Goal: Find specific page/section: Find specific page/section

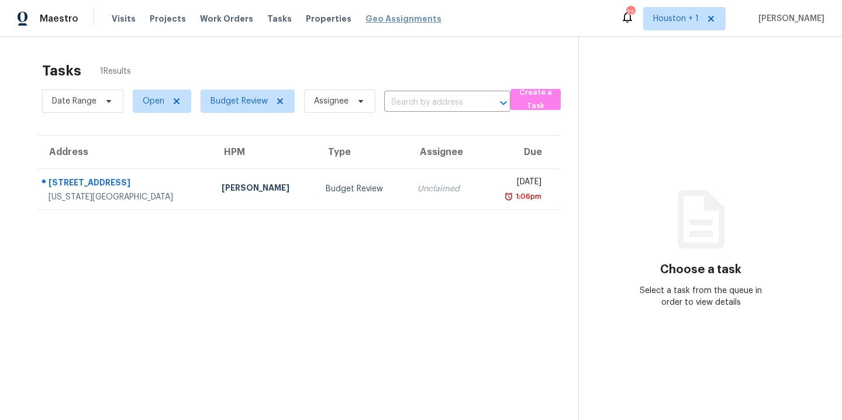
click at [389, 17] on span "Geo Assignments" at bounding box center [403, 19] width 76 height 12
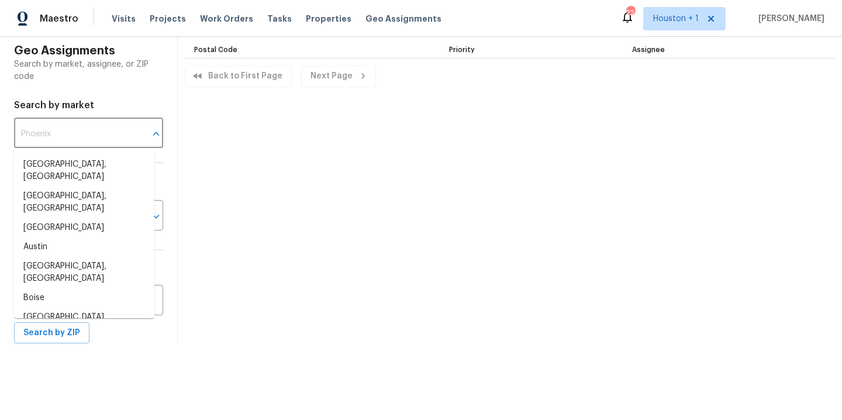
click at [47, 125] on input "text" at bounding box center [72, 133] width 116 height 27
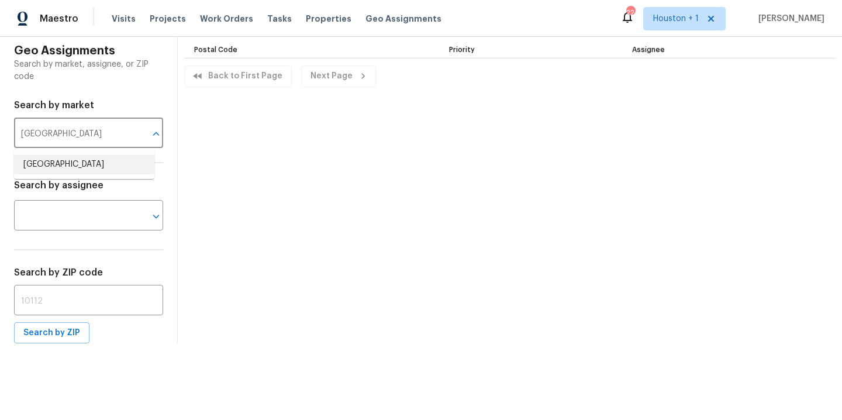
click at [42, 159] on li "Houston" at bounding box center [84, 164] width 140 height 19
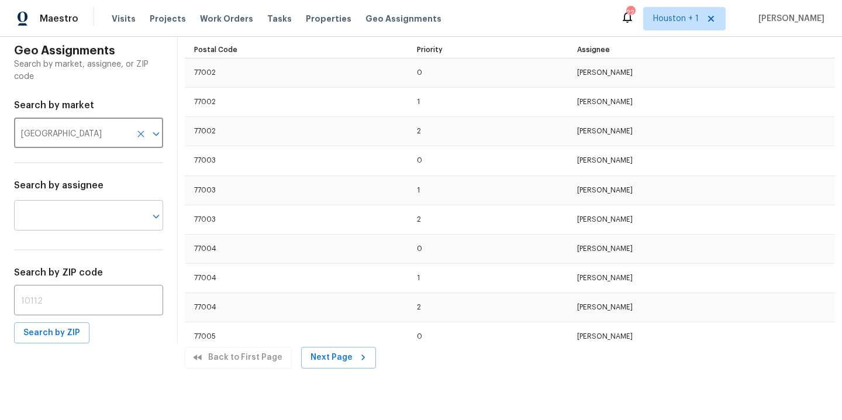
type input "Houston"
click at [105, 212] on input "text" at bounding box center [72, 216] width 116 height 27
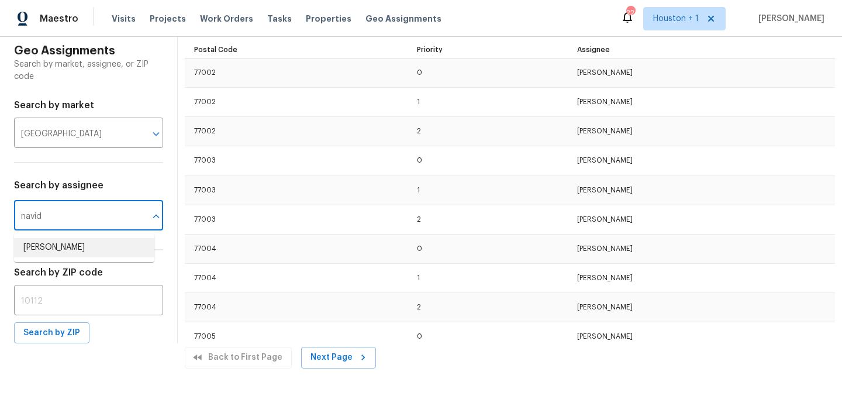
click at [80, 247] on li "[PERSON_NAME]" at bounding box center [84, 247] width 140 height 19
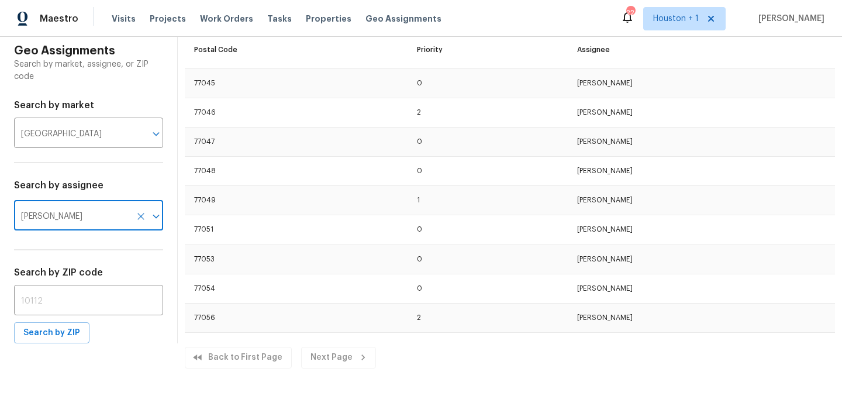
scroll to position [867, 0]
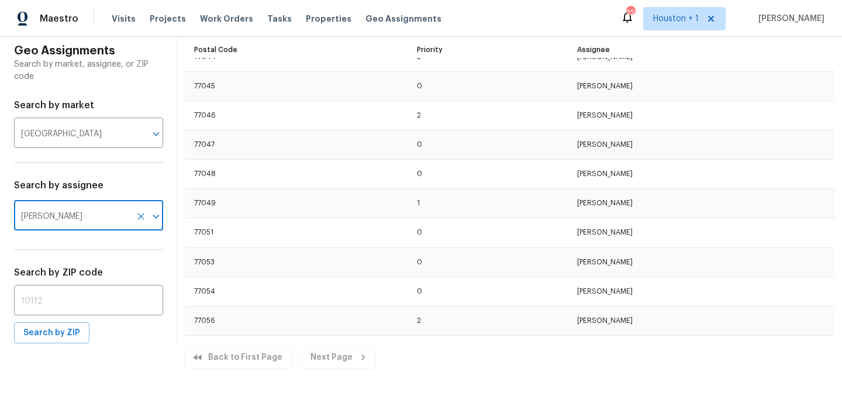
type input "[PERSON_NAME]"
click at [135, 222] on icon "Clear" at bounding box center [141, 217] width 12 height 12
click at [111, 301] on input "text" at bounding box center [88, 301] width 149 height 27
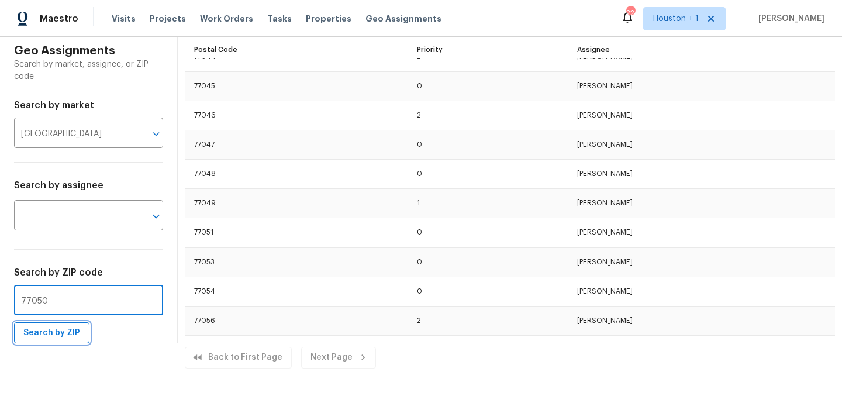
click at [64, 336] on span "Search by ZIP" at bounding box center [51, 333] width 57 height 15
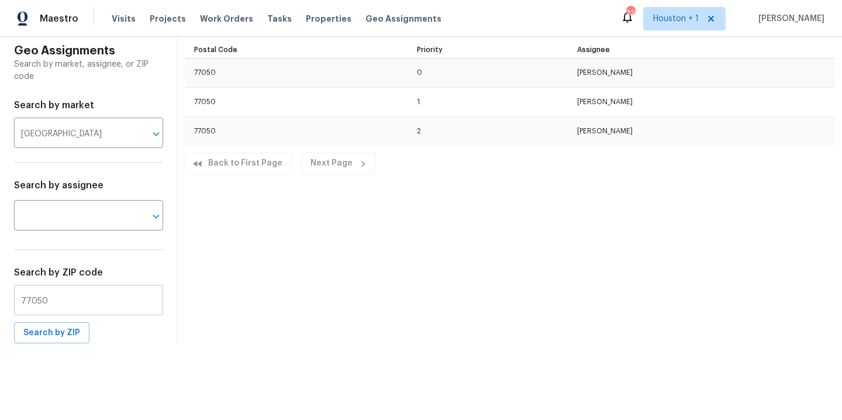
click at [104, 309] on input "77050" at bounding box center [88, 301] width 149 height 27
type input "77550"
click at [57, 337] on span "Search by ZIP" at bounding box center [51, 333] width 57 height 15
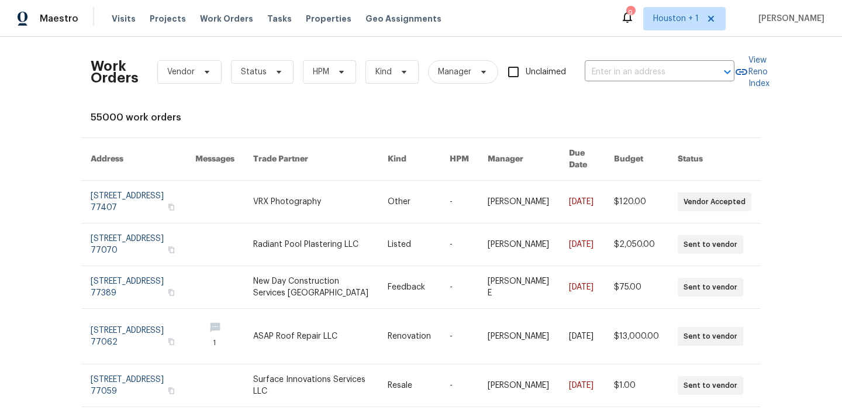
click at [261, 56] on div "Work Orders Vendor Status HPM Kind Manager Unclaimed ​" at bounding box center [413, 71] width 644 height 51
click at [261, 70] on span "Status" at bounding box center [254, 72] width 26 height 12
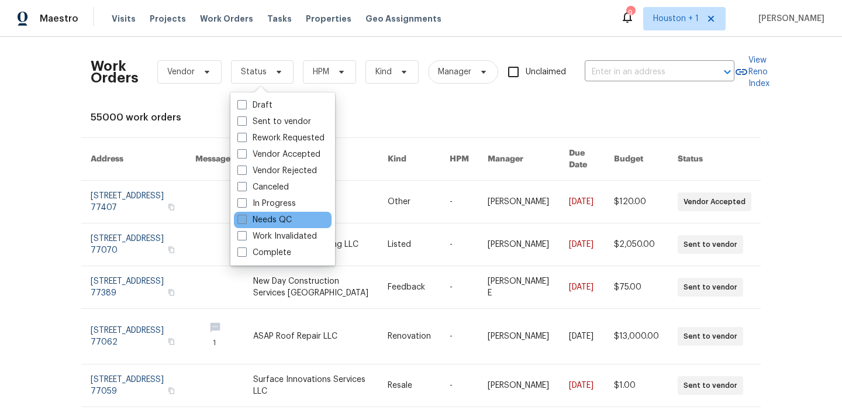
click at [267, 218] on label "Needs QC" at bounding box center [264, 220] width 54 height 12
click at [245, 218] on input "Needs QC" at bounding box center [241, 218] width 8 height 8
checkbox input "true"
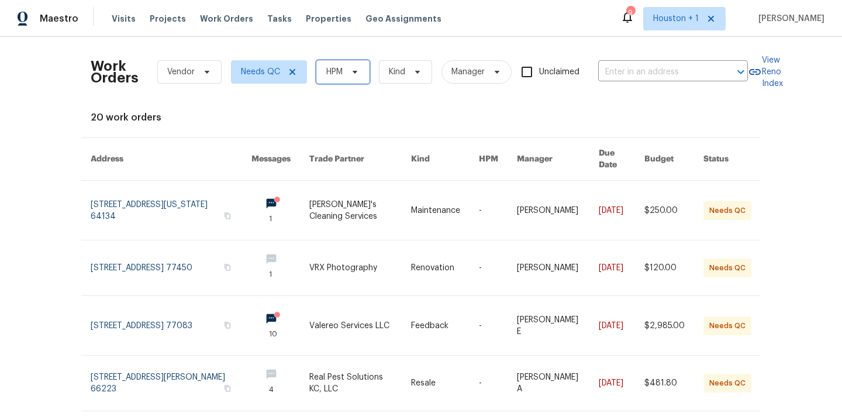
click at [336, 68] on span "HPM" at bounding box center [334, 72] width 16 height 12
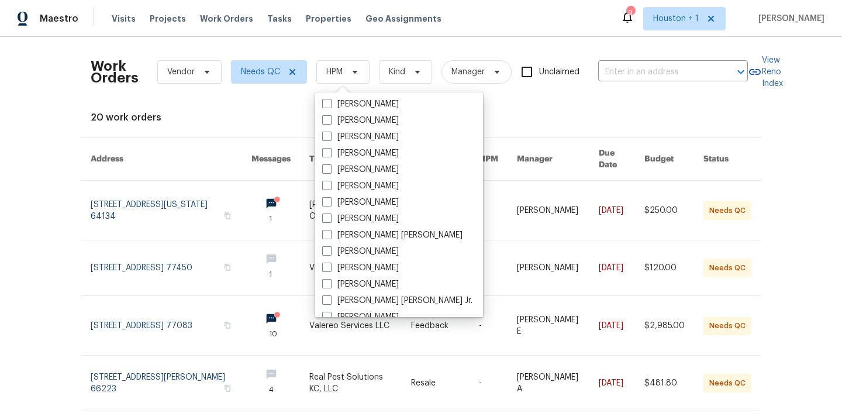
scroll to position [199, 0]
click at [358, 267] on label "[PERSON_NAME]" at bounding box center [360, 267] width 77 height 12
click at [330, 267] on input "[PERSON_NAME]" at bounding box center [326, 265] width 8 height 8
checkbox input "true"
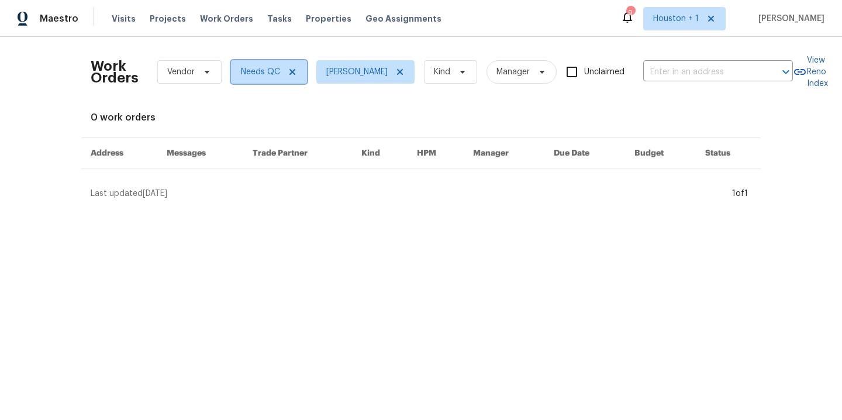
click at [292, 75] on icon at bounding box center [292, 71] width 9 height 9
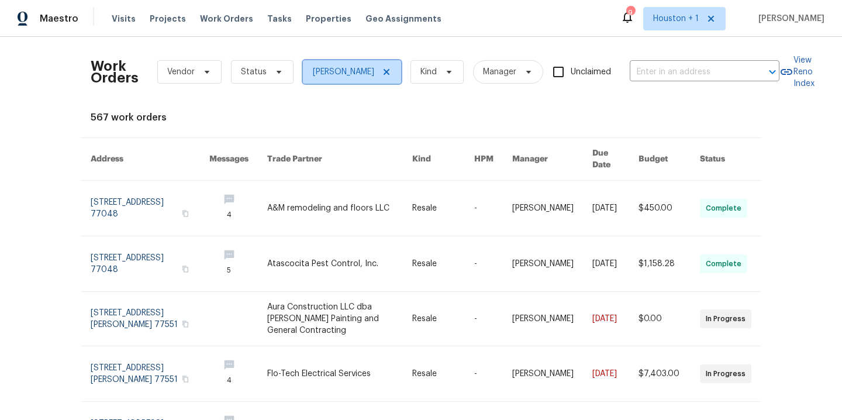
click at [382, 76] on icon at bounding box center [386, 71] width 9 height 9
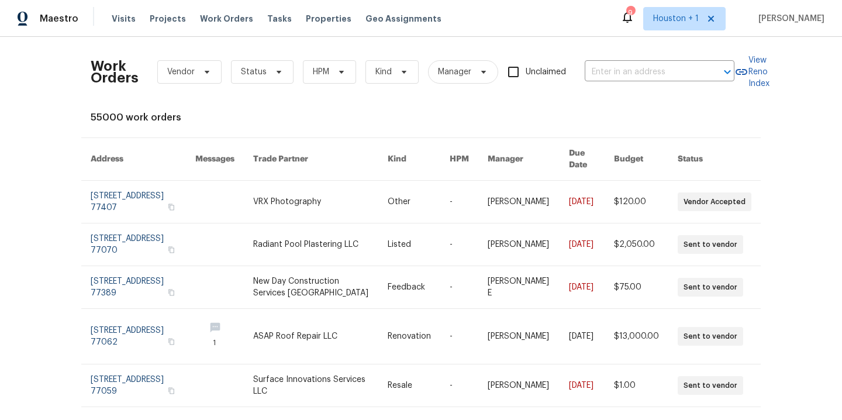
click at [46, 104] on div "Work Orders Vendor Status HPM Kind Manager Unclaimed ​ View Reno Index 55000 wo…" at bounding box center [421, 228] width 842 height 383
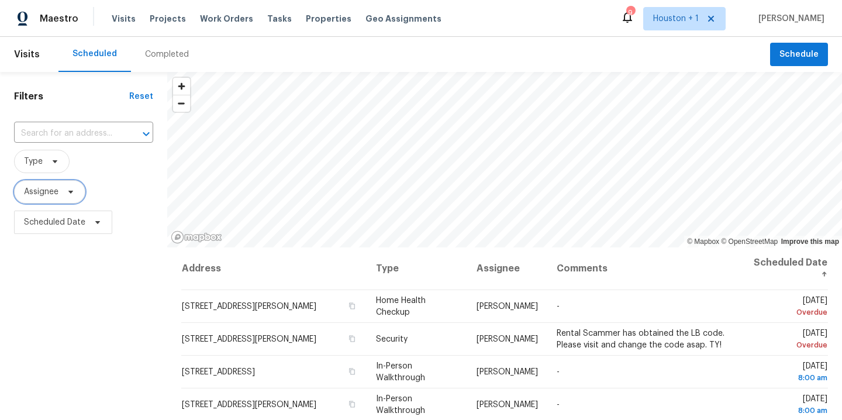
click at [60, 188] on span "Assignee" at bounding box center [49, 191] width 71 height 23
type input "stephen lacy"
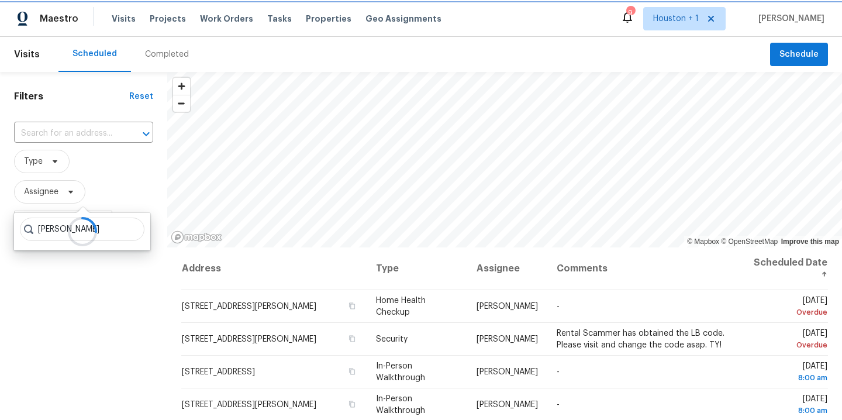
click at [60, 188] on span "Assignee" at bounding box center [49, 191] width 71 height 23
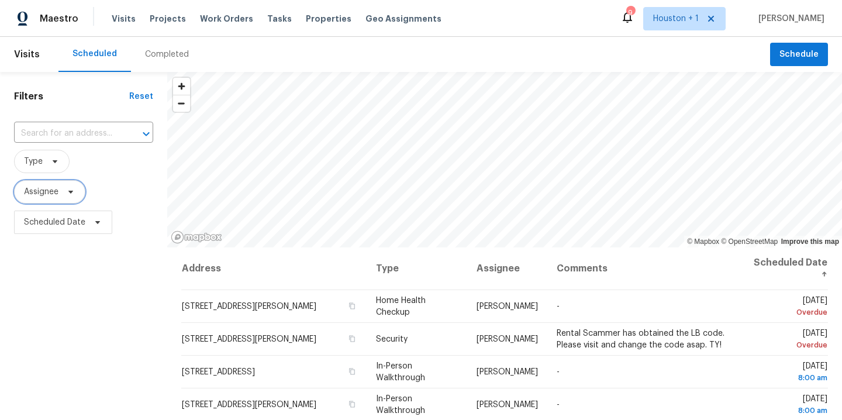
click at [60, 188] on span "Assignee" at bounding box center [49, 191] width 71 height 23
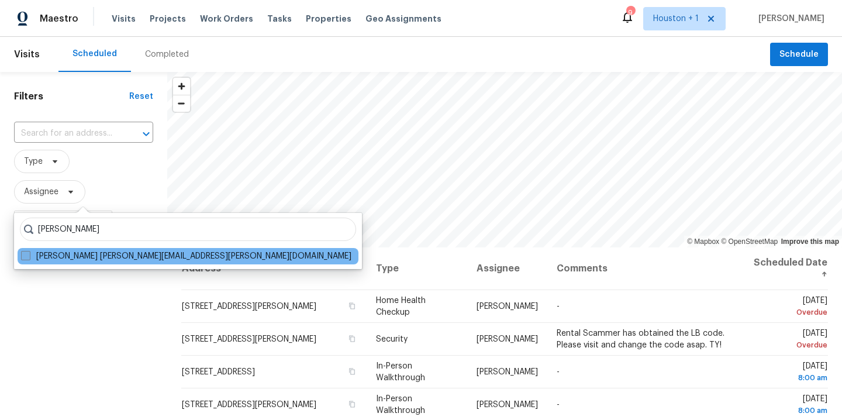
type input "stephen lacy"
click at [49, 251] on label "Stephen Lacy stephen.lacy@opendoor.com" at bounding box center [186, 256] width 330 height 12
click at [29, 251] on input "Stephen Lacy stephen.lacy@opendoor.com" at bounding box center [25, 254] width 8 height 8
checkbox input "true"
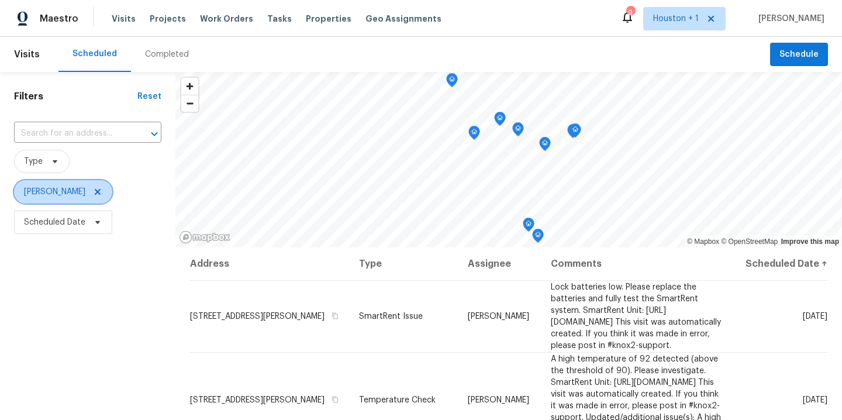
click at [93, 194] on icon at bounding box center [97, 191] width 9 height 9
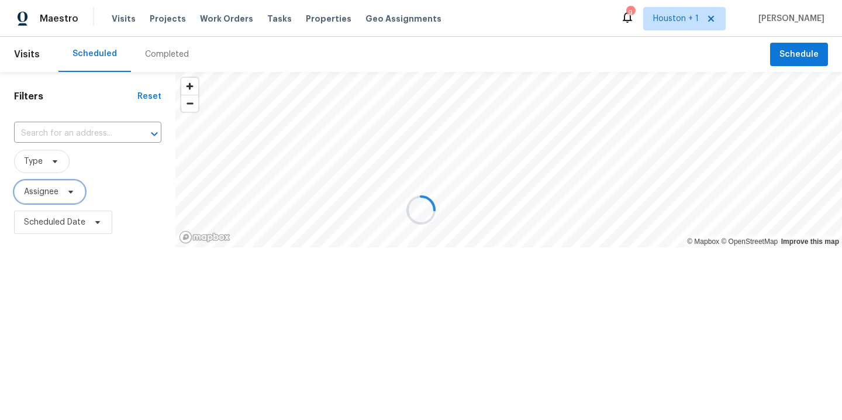
click at [58, 190] on span "Assignee" at bounding box center [49, 191] width 71 height 23
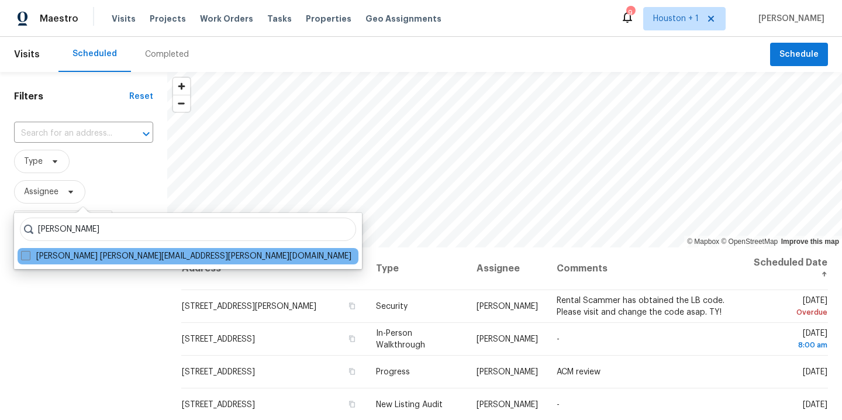
type input "andy taylor"
click at [54, 261] on label "Andy Taylor andy.taylor@opendoor.com" at bounding box center [186, 256] width 330 height 12
click at [29, 258] on input "Andy Taylor andy.taylor@opendoor.com" at bounding box center [25, 254] width 8 height 8
checkbox input "true"
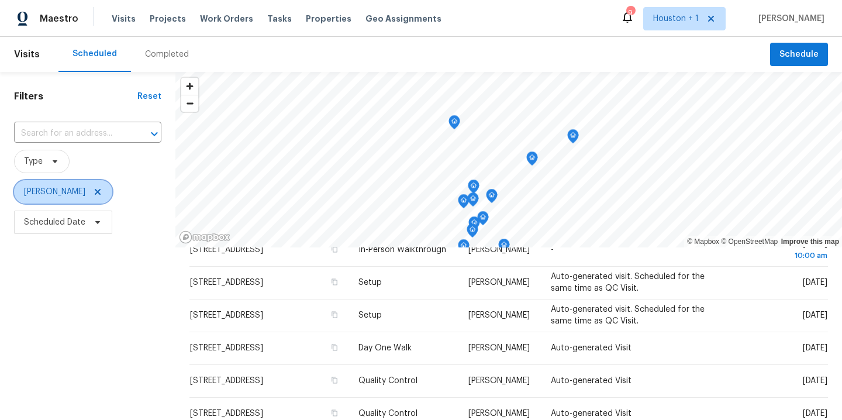
click at [93, 192] on icon at bounding box center [97, 191] width 9 height 9
